Goal: Navigation & Orientation: Find specific page/section

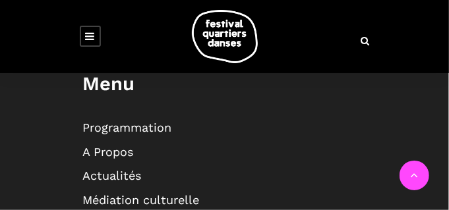
click at [146, 134] on link "Programmation" at bounding box center [127, 128] width 89 height 14
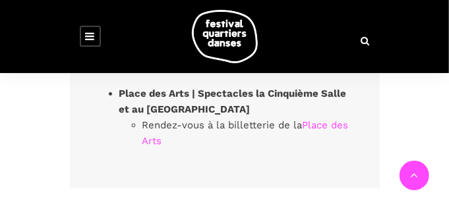
scroll to position [10132, 0]
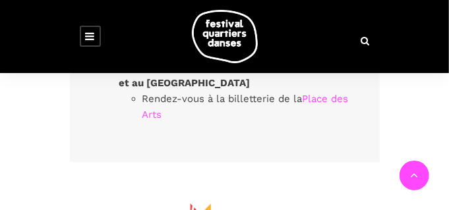
click at [88, 34] on icon at bounding box center [90, 36] width 9 height 11
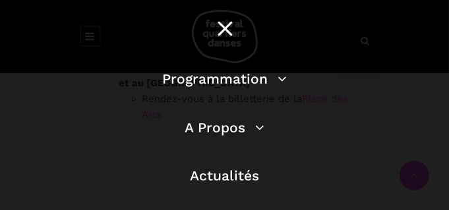
scroll to position [0, 0]
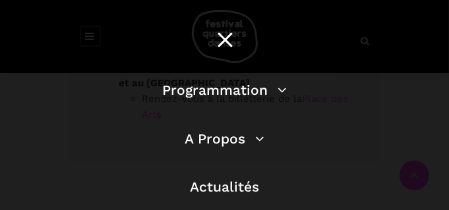
click at [219, 41] on div at bounding box center [225, 40] width 32 height 35
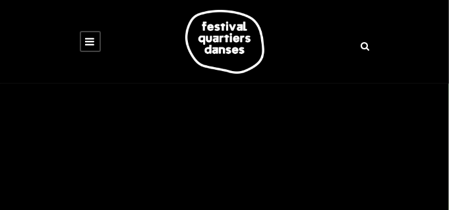
scroll to position [1754, 0]
